Goal: Transaction & Acquisition: Purchase product/service

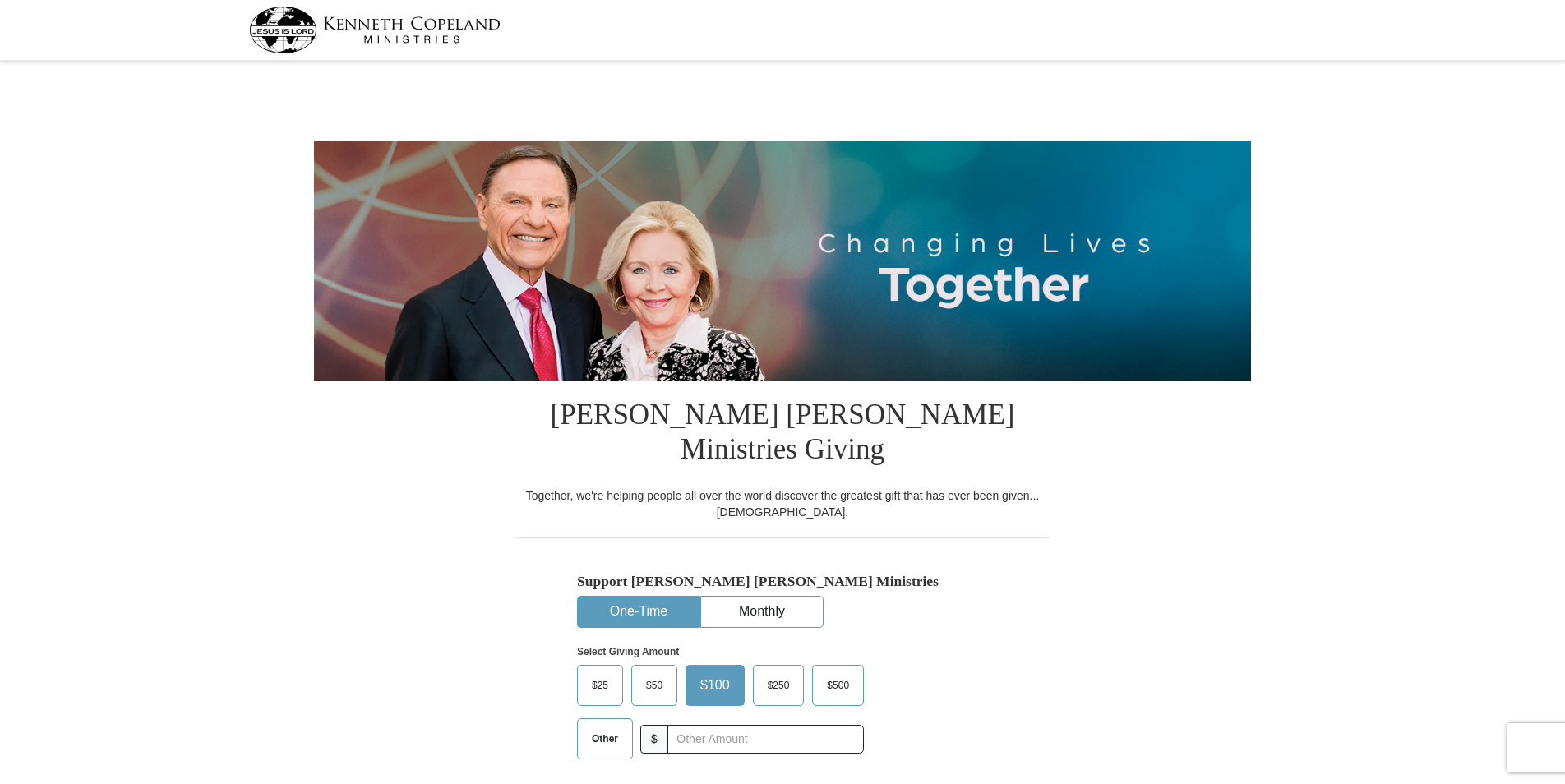
select select "WI"
click at [671, 596] on button "One-Time" at bounding box center [638, 611] width 121 height 31
click at [609, 726] on span "Other" at bounding box center [604, 738] width 43 height 25
click at [0, 0] on input "Other" at bounding box center [0, 0] width 0 height 0
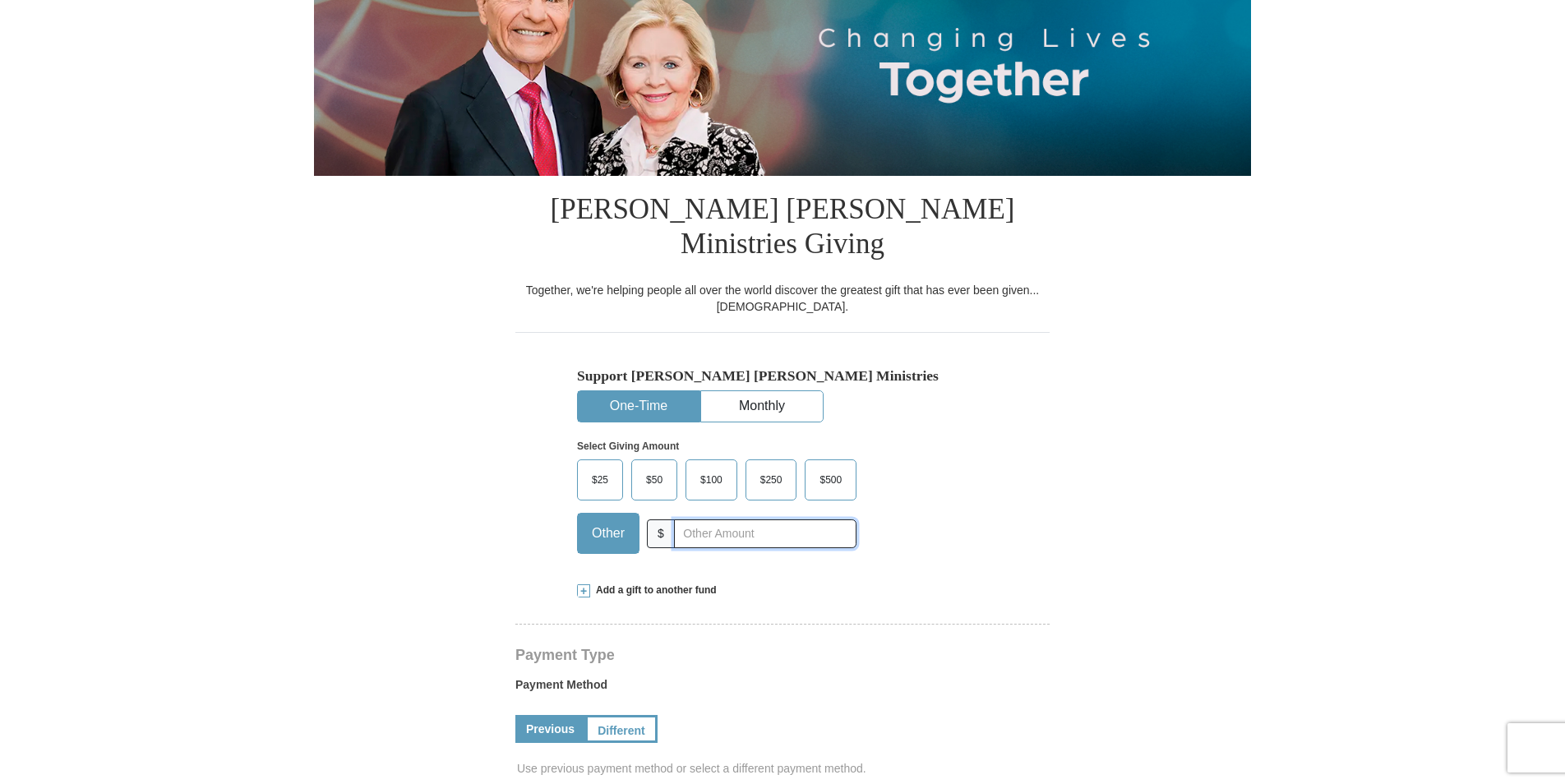
scroll to position [247, 0]
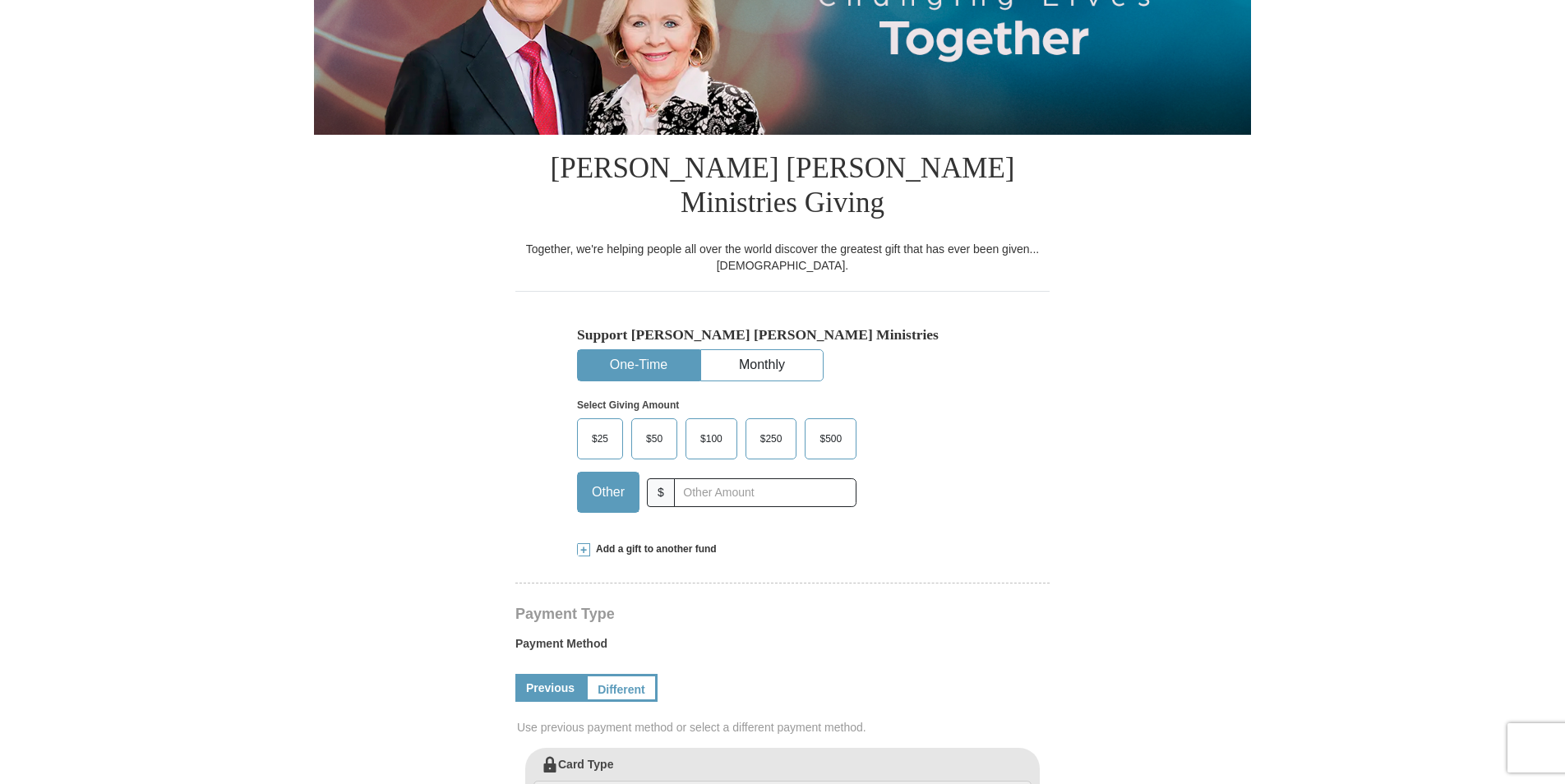
click at [674, 543] on span "Add a gift to another fund" at bounding box center [653, 550] width 126 height 14
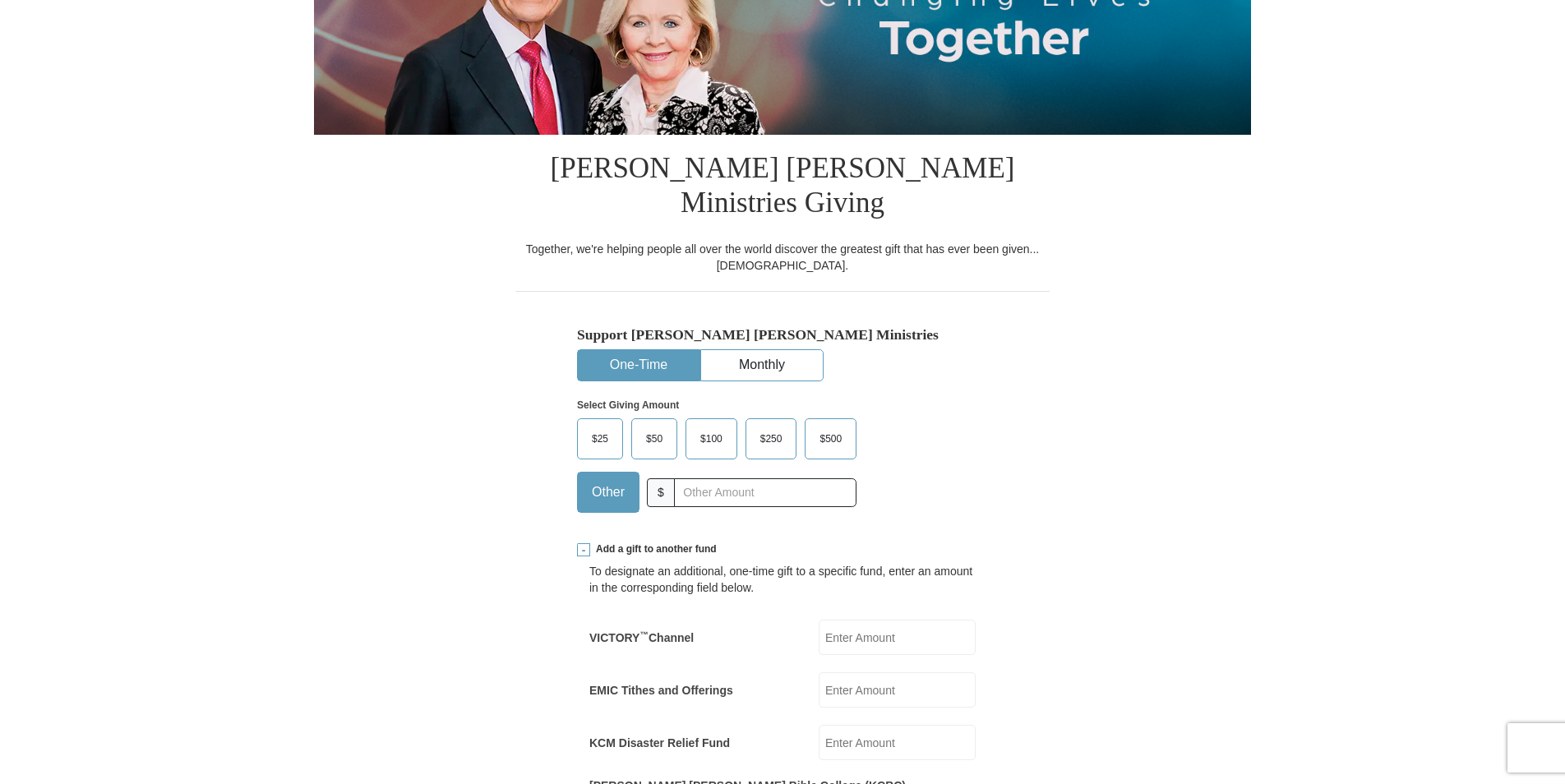
click at [894, 672] on input "EMIC Tithes and Offerings" at bounding box center [897, 689] width 157 height 35
click at [924, 672] on input "EMIC Tithes and Offerings" at bounding box center [897, 689] width 157 height 35
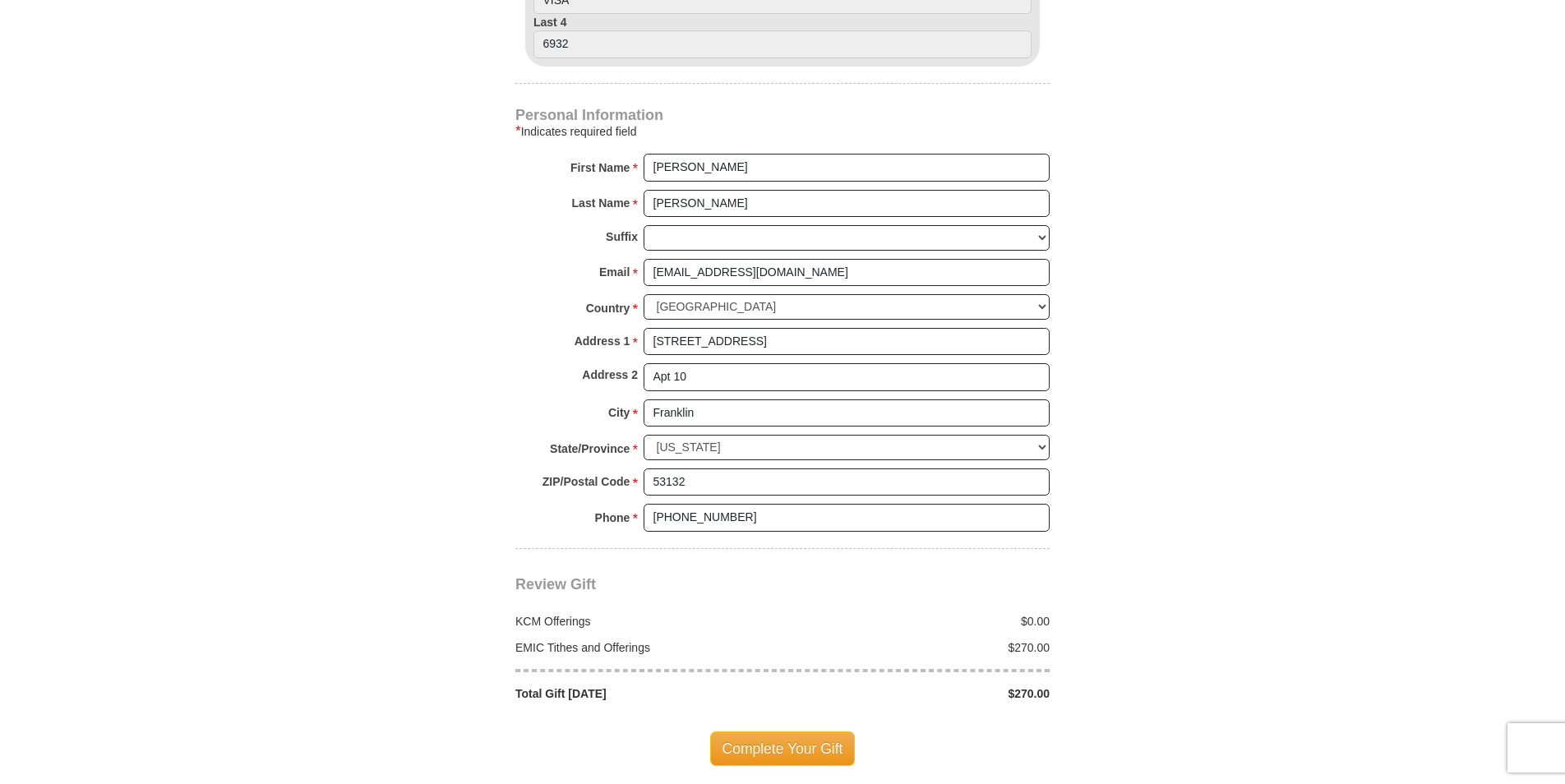
scroll to position [1314, 0]
type input "270.00"
click at [834, 730] on span "Complete Your Gift" at bounding box center [782, 746] width 146 height 34
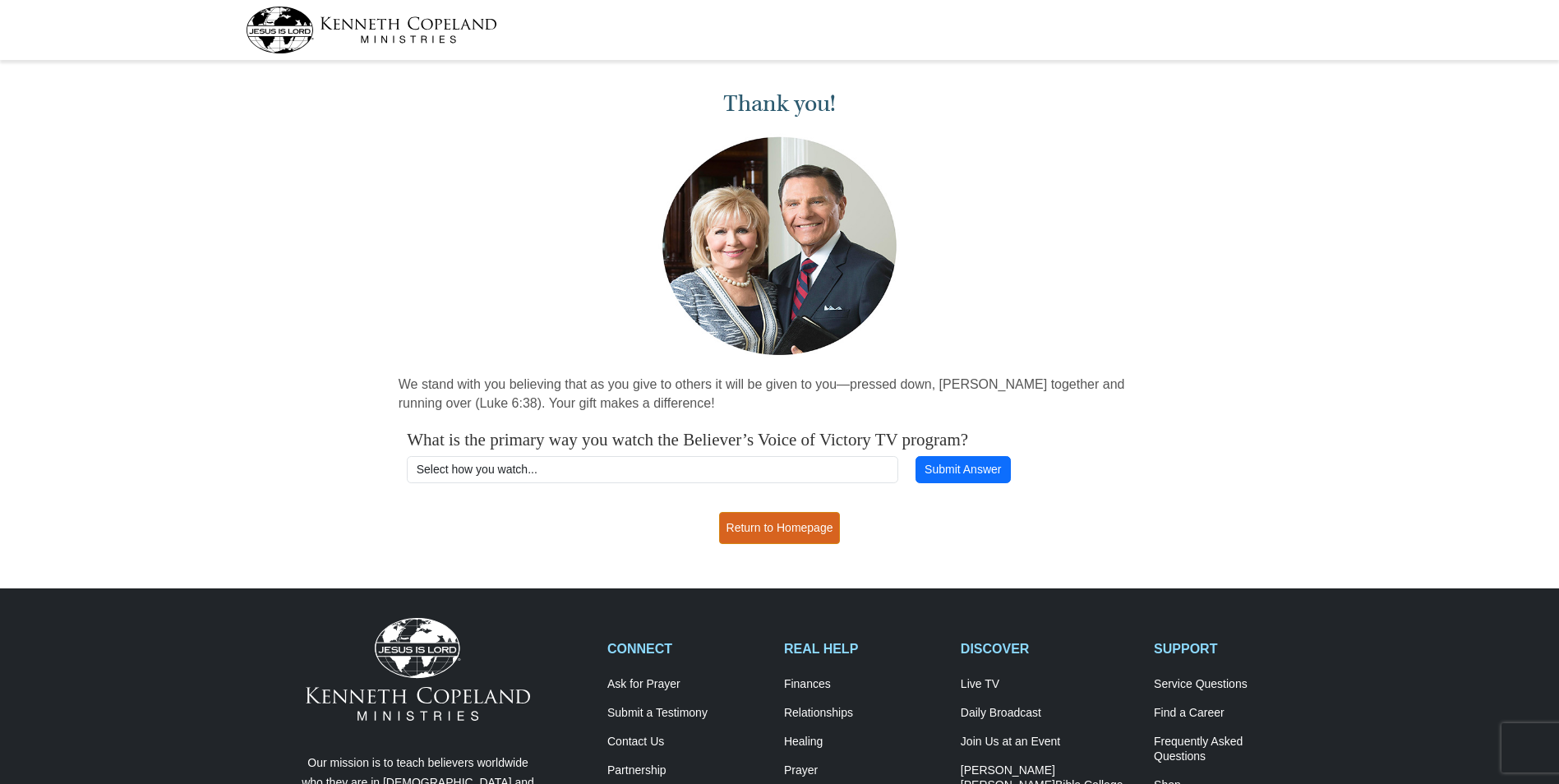
click at [808, 524] on link "Return to Homepage" at bounding box center [780, 528] width 121 height 32
